Goal: Information Seeking & Learning: Learn about a topic

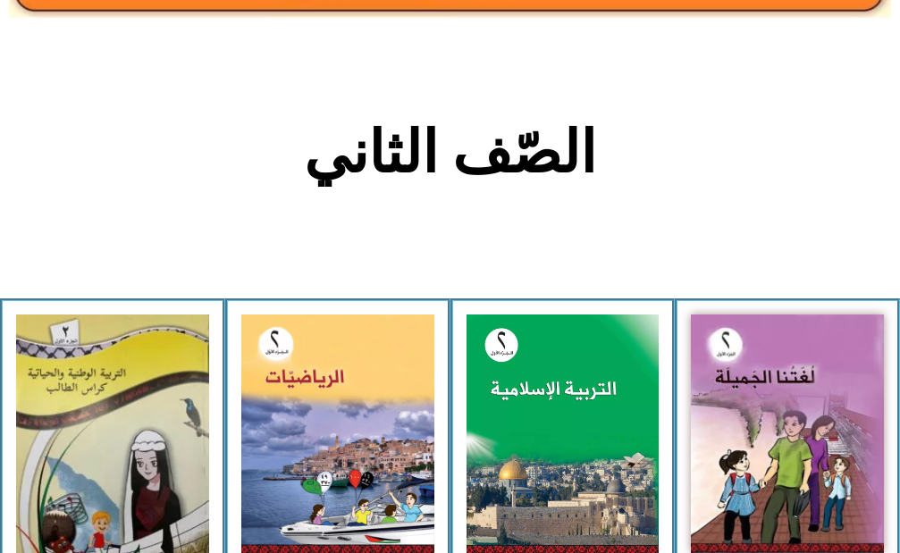
scroll to position [358, 0]
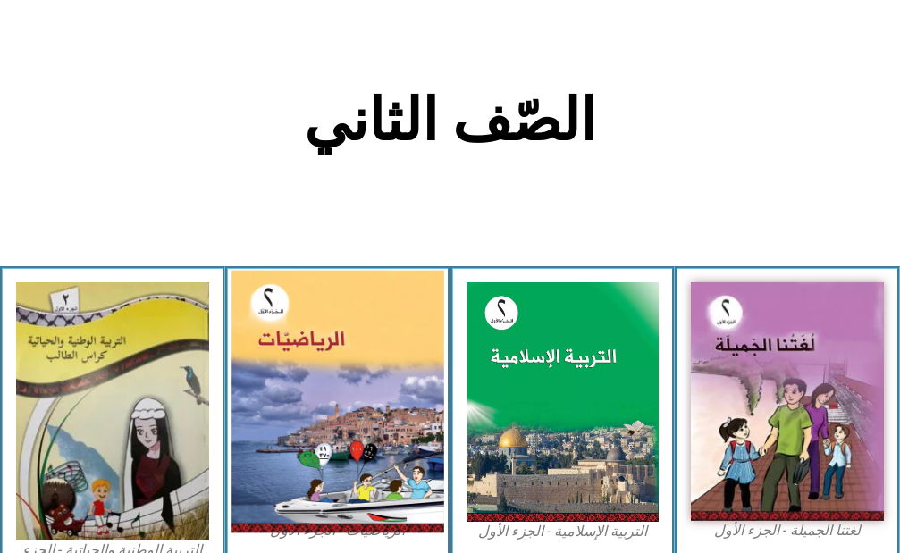
click at [337, 426] on img at bounding box center [337, 401] width 212 height 263
click at [273, 342] on img at bounding box center [337, 401] width 212 height 263
click at [368, 386] on img at bounding box center [337, 401] width 212 height 263
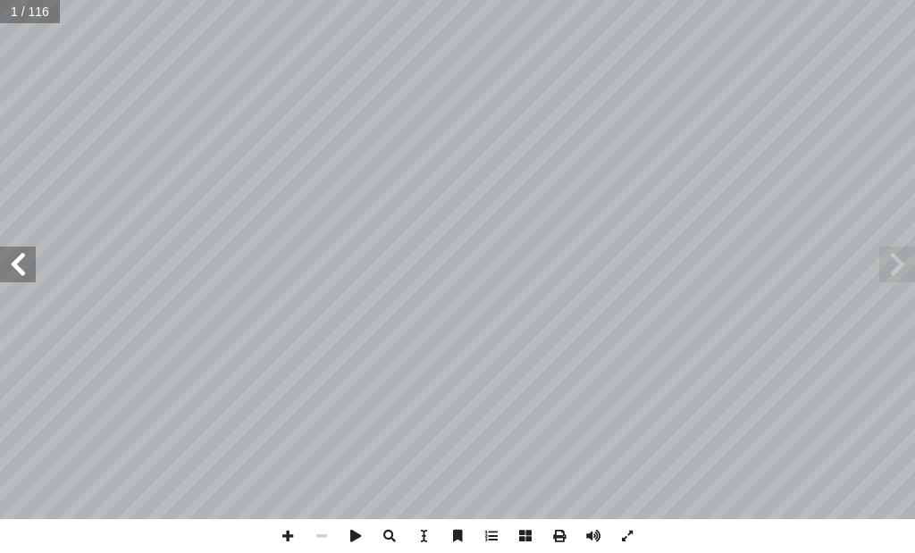
click at [21, 268] on span at bounding box center [18, 265] width 36 height 36
click at [21, 267] on span at bounding box center [18, 265] width 36 height 36
click at [14, 261] on span at bounding box center [18, 265] width 36 height 36
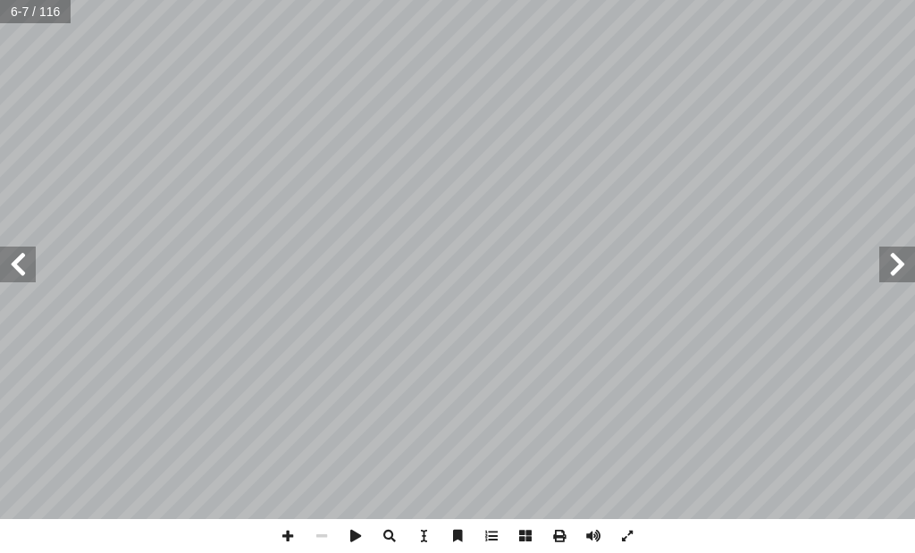
click at [14, 261] on span at bounding box center [18, 265] width 36 height 36
click at [10, 274] on span at bounding box center [18, 265] width 36 height 36
click at [23, 263] on span at bounding box center [18, 265] width 36 height 36
click at [26, 16] on input "text" at bounding box center [29, 11] width 59 height 23
click at [29, 9] on input "text" at bounding box center [29, 11] width 59 height 23
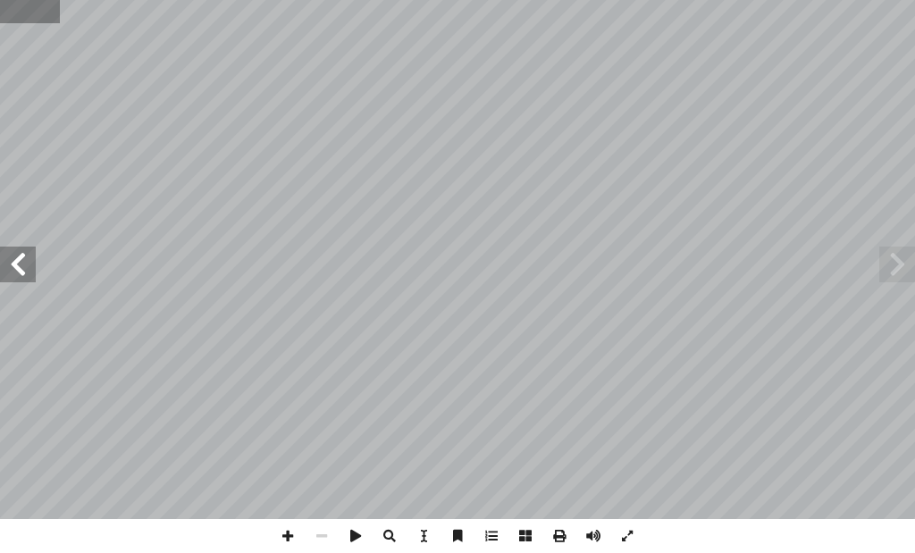
click at [71, 11] on div "الرياضيات ليف: أ ا فريق الت ) ً د. [PERSON_NAME] (منسقا . ميسون بسيسو أ � .[PER…" at bounding box center [457, 276] width 915 height 553
click at [16, 8] on input "text" at bounding box center [29, 11] width 59 height 23
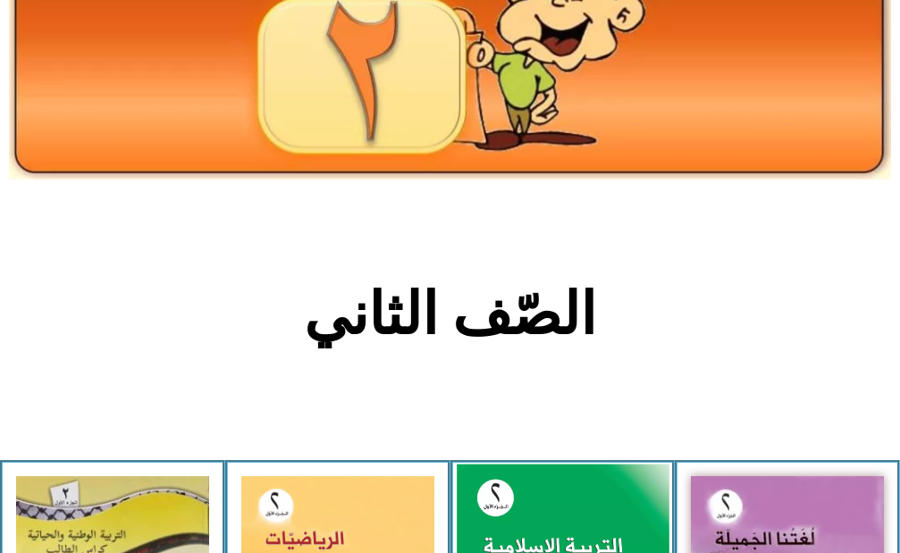
scroll to position [358, 0]
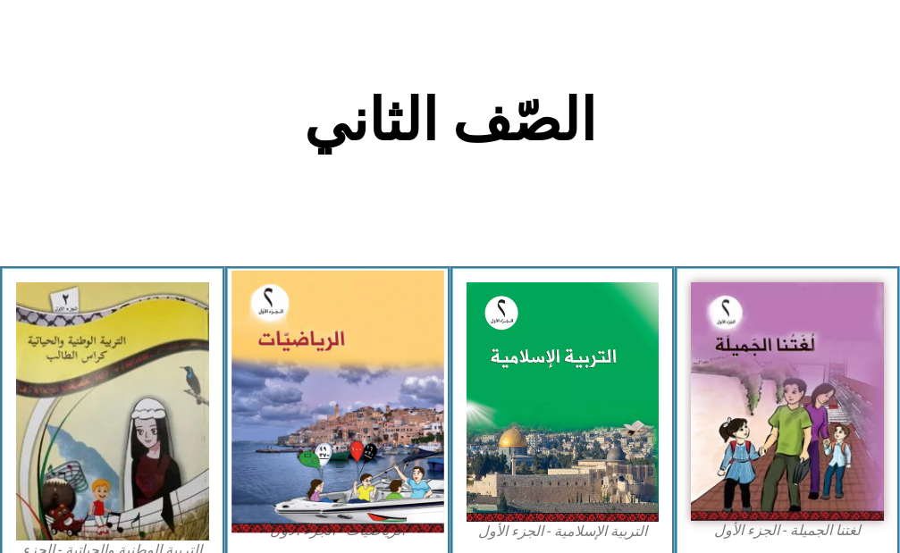
click at [322, 329] on img at bounding box center [337, 401] width 212 height 263
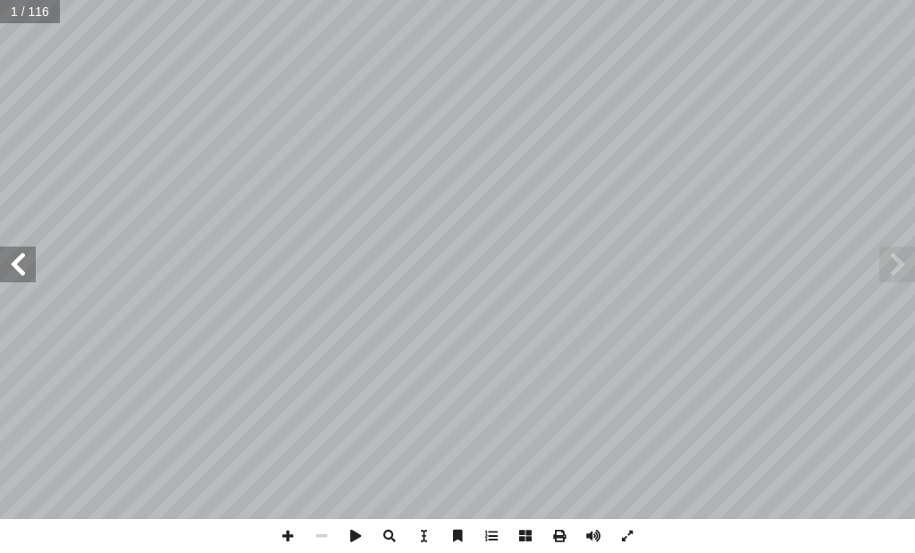
click at [28, 267] on span at bounding box center [18, 265] width 36 height 36
click at [30, 265] on span at bounding box center [18, 265] width 36 height 36
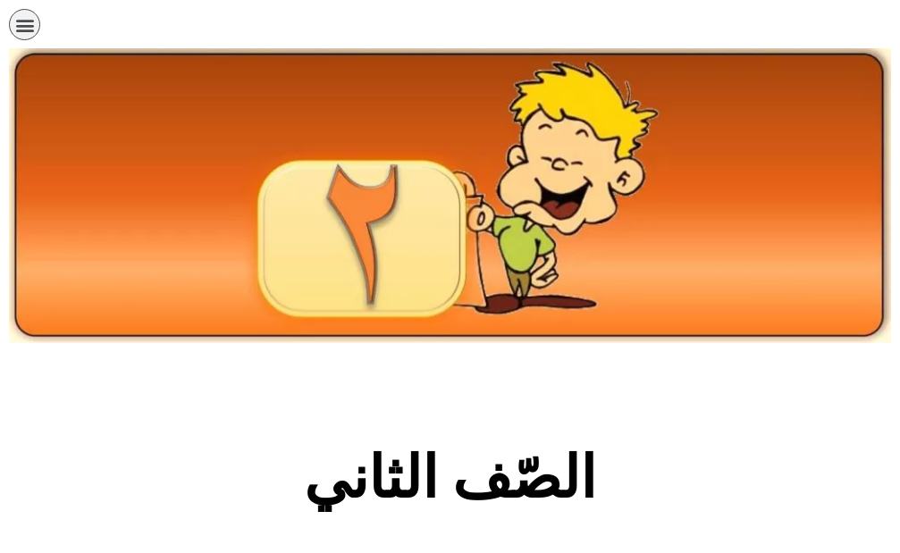
scroll to position [447, 0]
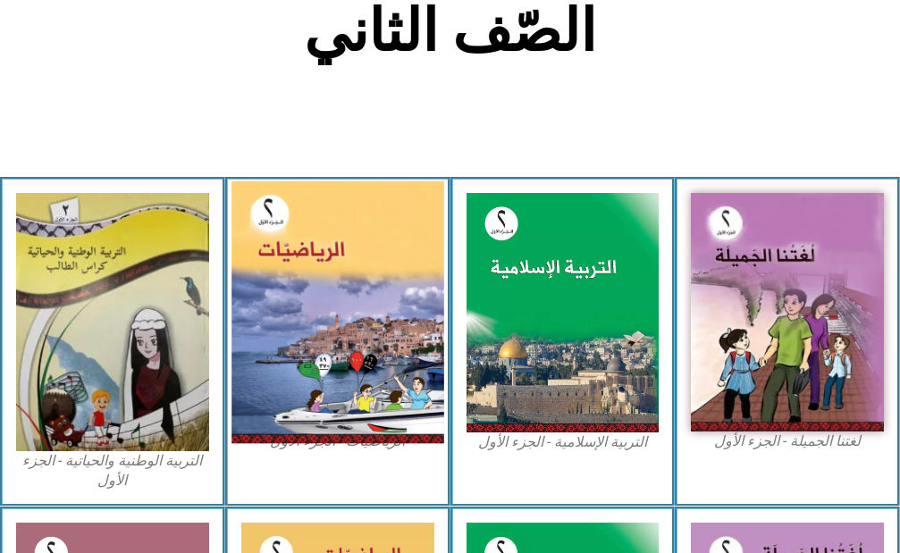
click at [352, 294] on img at bounding box center [337, 312] width 212 height 263
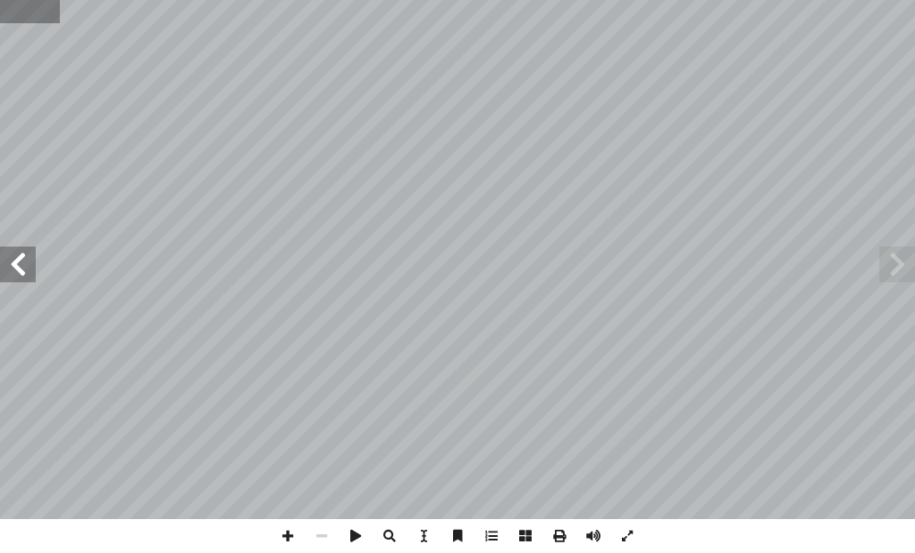
click at [32, 8] on input "text" at bounding box center [29, 11] width 59 height 23
type input "**"
click at [12, 273] on span at bounding box center [18, 265] width 36 height 36
drag, startPoint x: 627, startPoint y: 539, endPoint x: 627, endPoint y: 635, distance: 96.5
click at [627, 538] on span at bounding box center [627, 536] width 34 height 34
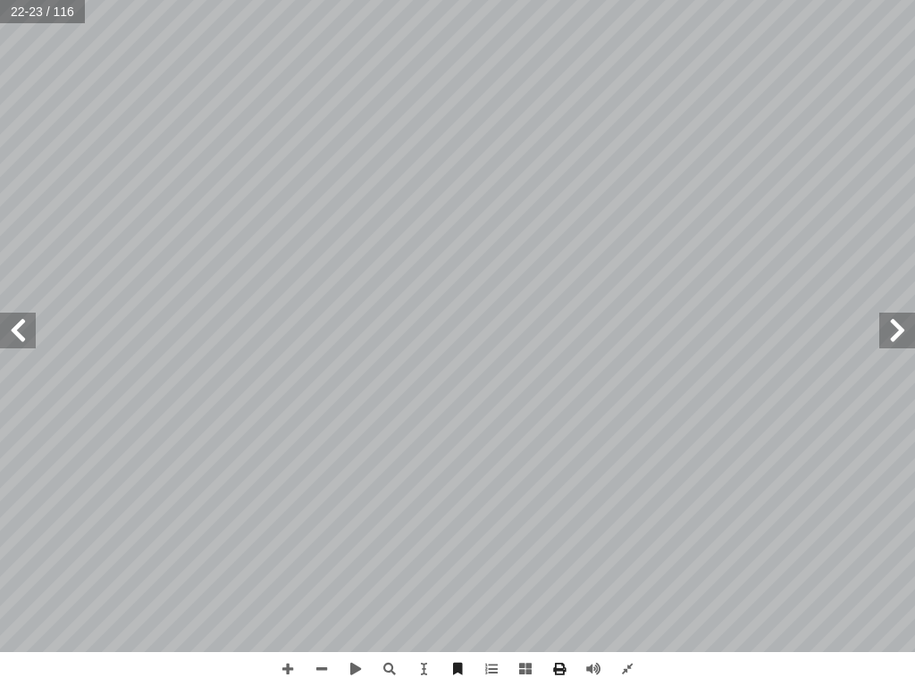
click at [26, 333] on span at bounding box center [18, 331] width 36 height 36
